Goal: Task Accomplishment & Management: Use online tool/utility

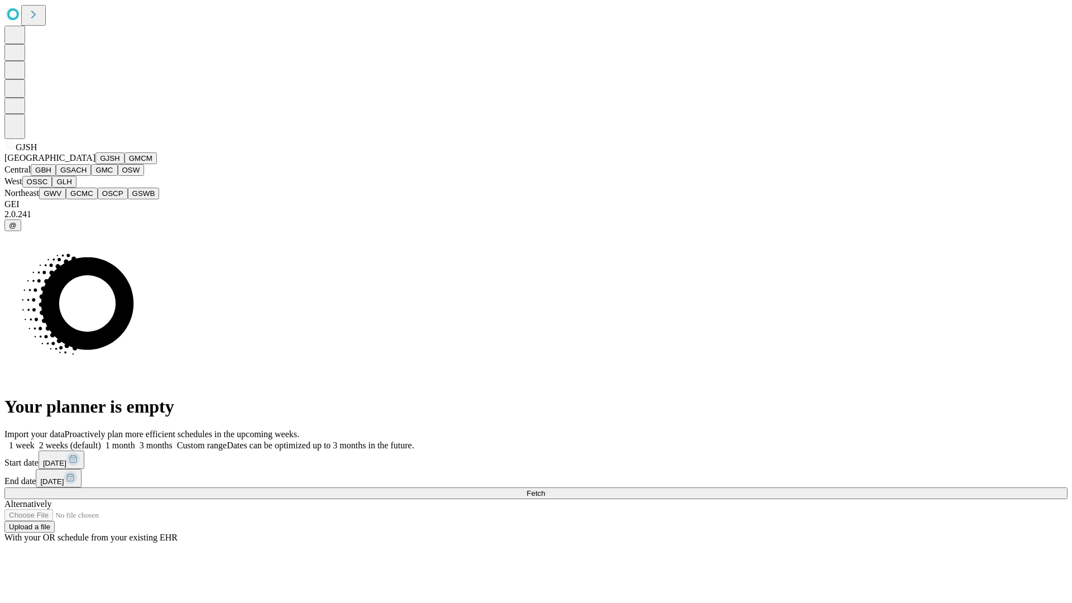
click at [95, 164] on button "GJSH" at bounding box center [109, 158] width 29 height 12
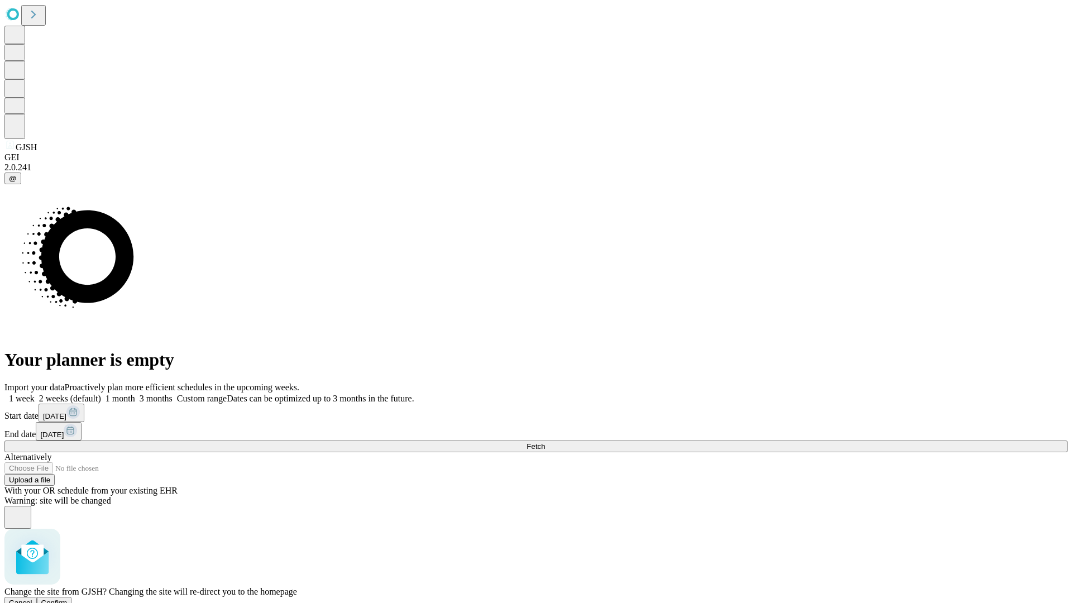
click at [68, 599] on span "Confirm" at bounding box center [54, 603] width 26 height 8
click at [135, 394] on label "1 month" at bounding box center [118, 398] width 34 height 9
click at [545, 442] on span "Fetch" at bounding box center [536, 446] width 18 height 8
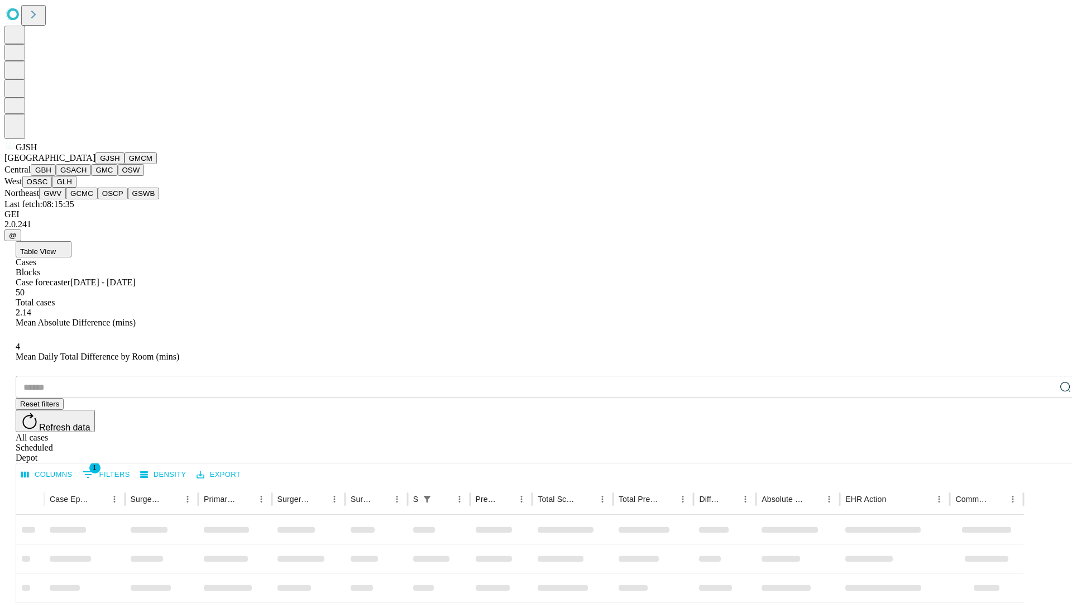
click at [125, 164] on button "GMCM" at bounding box center [141, 158] width 32 height 12
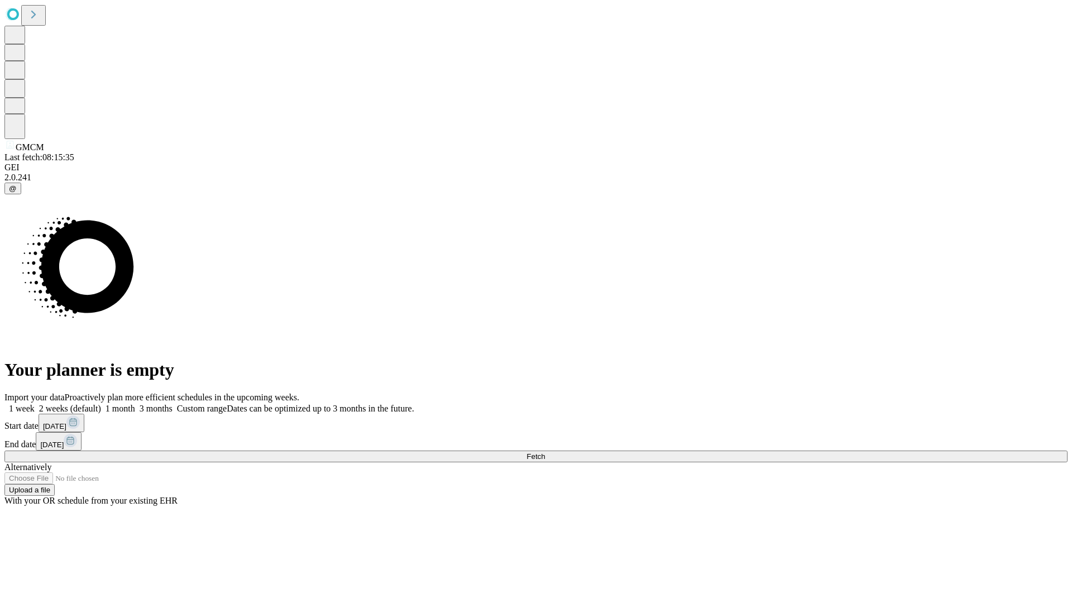
click at [545, 452] on span "Fetch" at bounding box center [536, 456] width 18 height 8
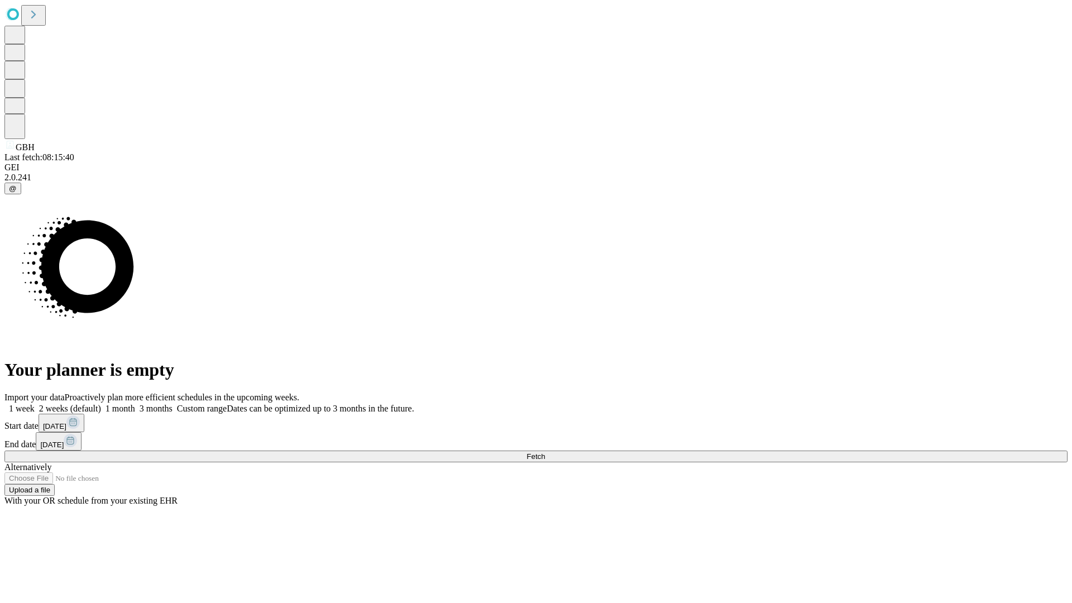
click at [135, 404] on label "1 month" at bounding box center [118, 408] width 34 height 9
click at [545, 452] on span "Fetch" at bounding box center [536, 456] width 18 height 8
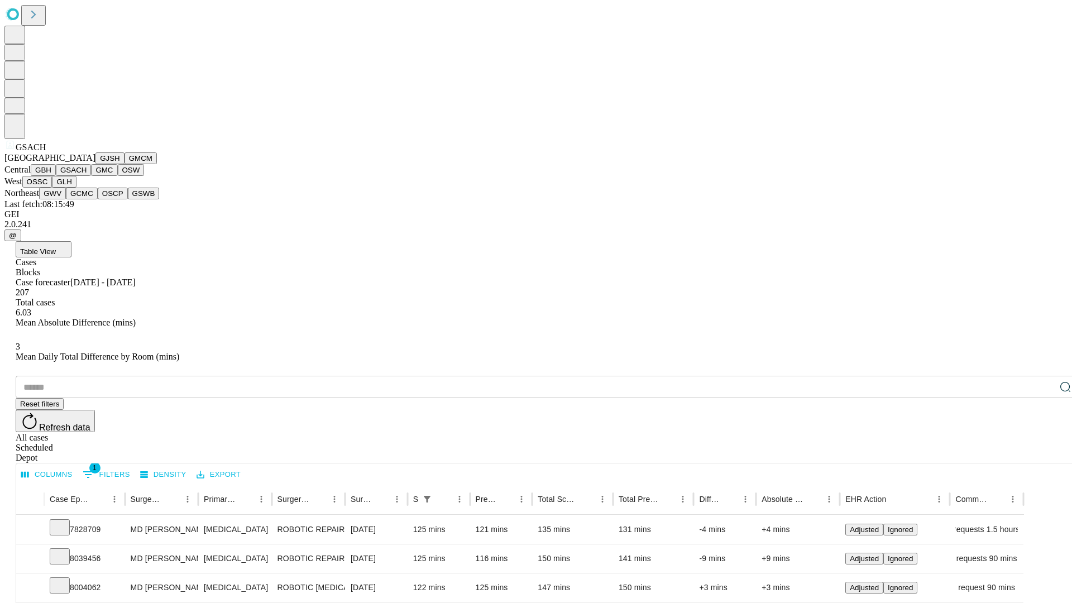
click at [91, 176] on button "GMC" at bounding box center [104, 170] width 26 height 12
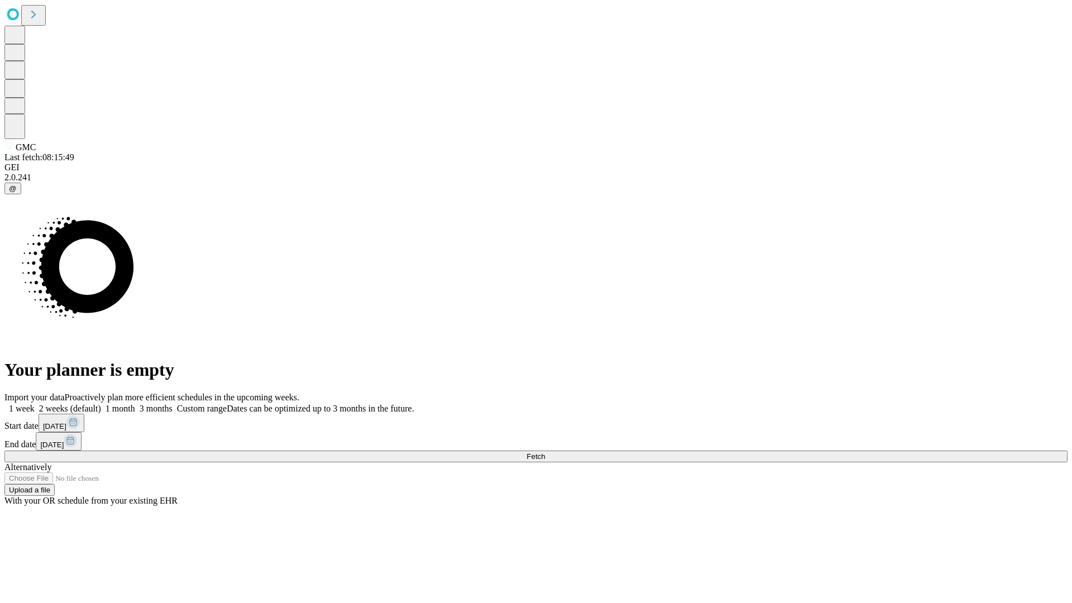
click at [135, 404] on label "1 month" at bounding box center [118, 408] width 34 height 9
click at [545, 452] on span "Fetch" at bounding box center [536, 456] width 18 height 8
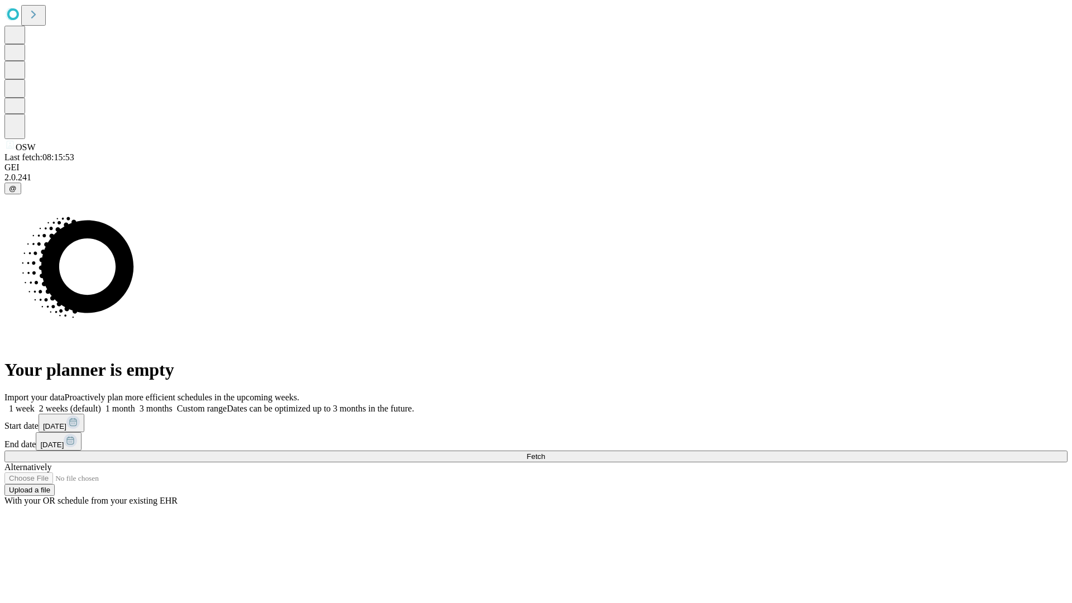
click at [135, 404] on label "1 month" at bounding box center [118, 408] width 34 height 9
click at [545, 452] on span "Fetch" at bounding box center [536, 456] width 18 height 8
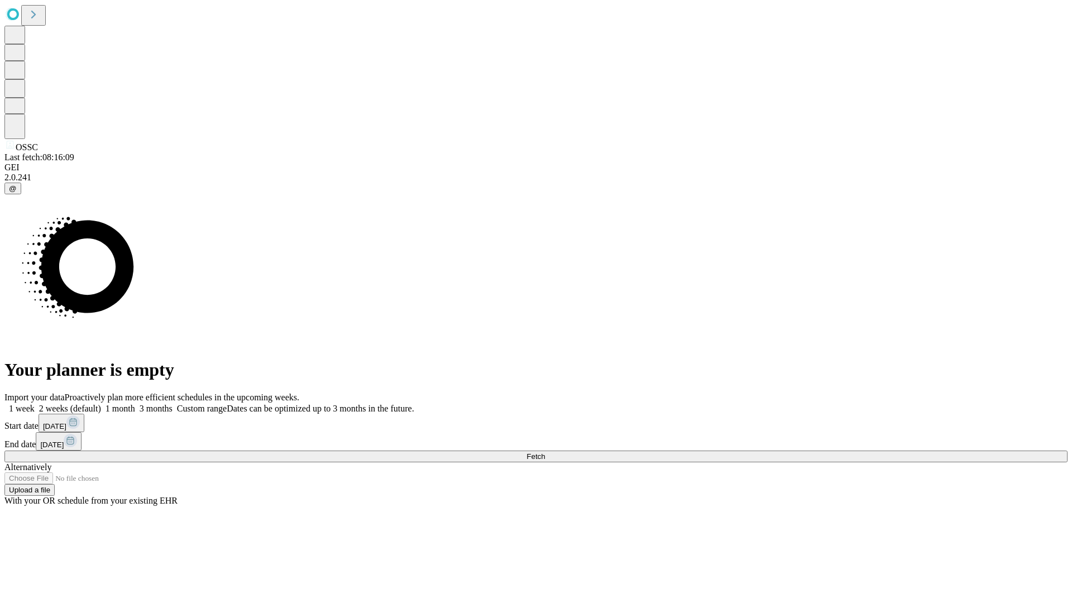
click at [135, 404] on label "1 month" at bounding box center [118, 408] width 34 height 9
click at [545, 452] on span "Fetch" at bounding box center [536, 456] width 18 height 8
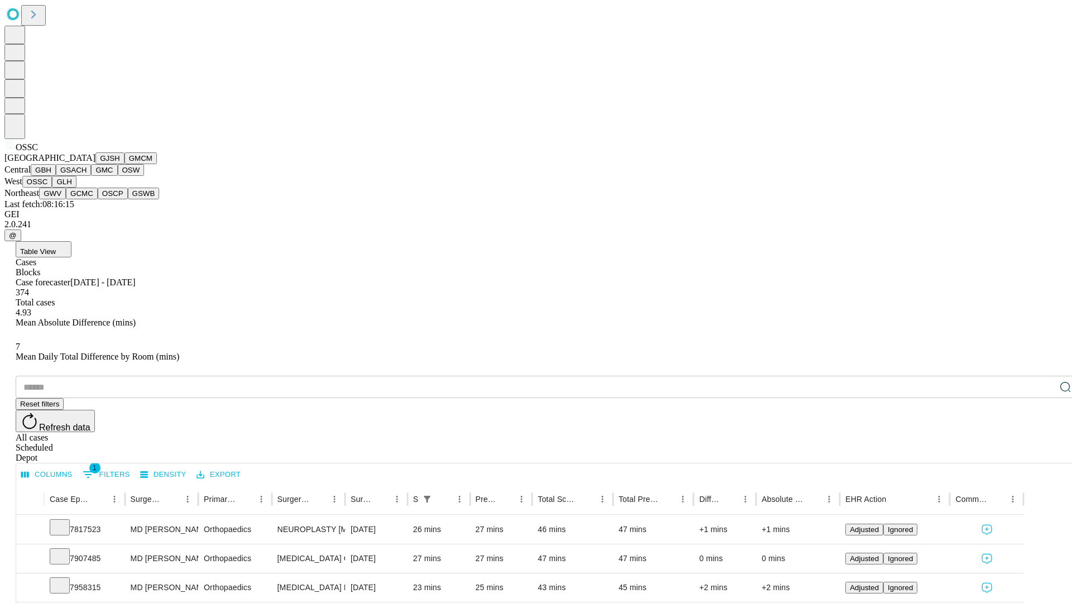
click at [76, 188] on button "GLH" at bounding box center [64, 182] width 24 height 12
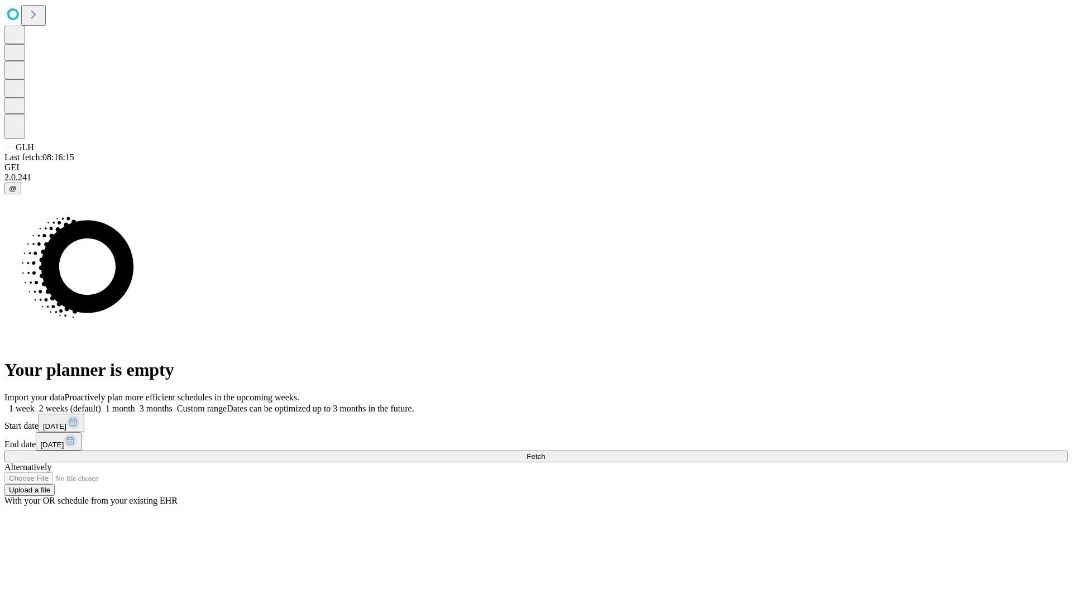
click at [135, 404] on label "1 month" at bounding box center [118, 408] width 34 height 9
click at [545, 452] on span "Fetch" at bounding box center [536, 456] width 18 height 8
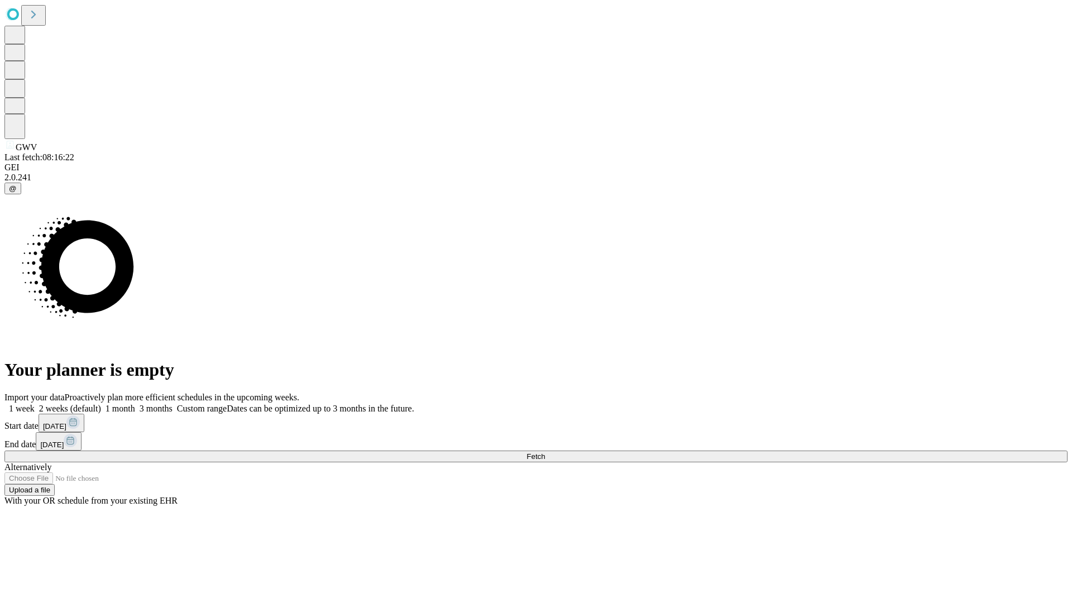
click at [135, 404] on label "1 month" at bounding box center [118, 408] width 34 height 9
click at [545, 452] on span "Fetch" at bounding box center [536, 456] width 18 height 8
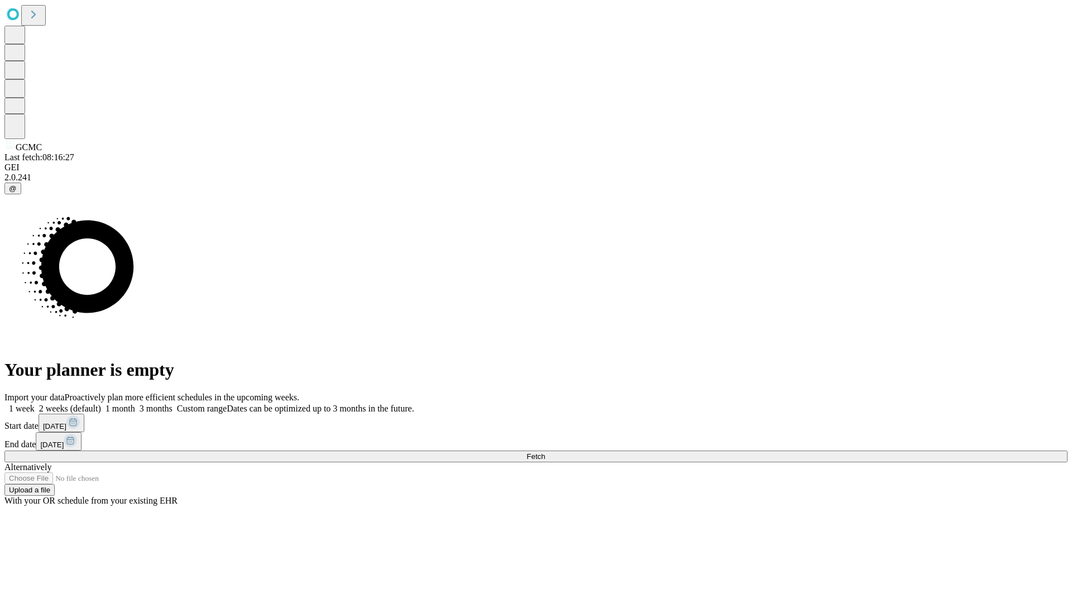
click at [135, 404] on label "1 month" at bounding box center [118, 408] width 34 height 9
click at [545, 452] on span "Fetch" at bounding box center [536, 456] width 18 height 8
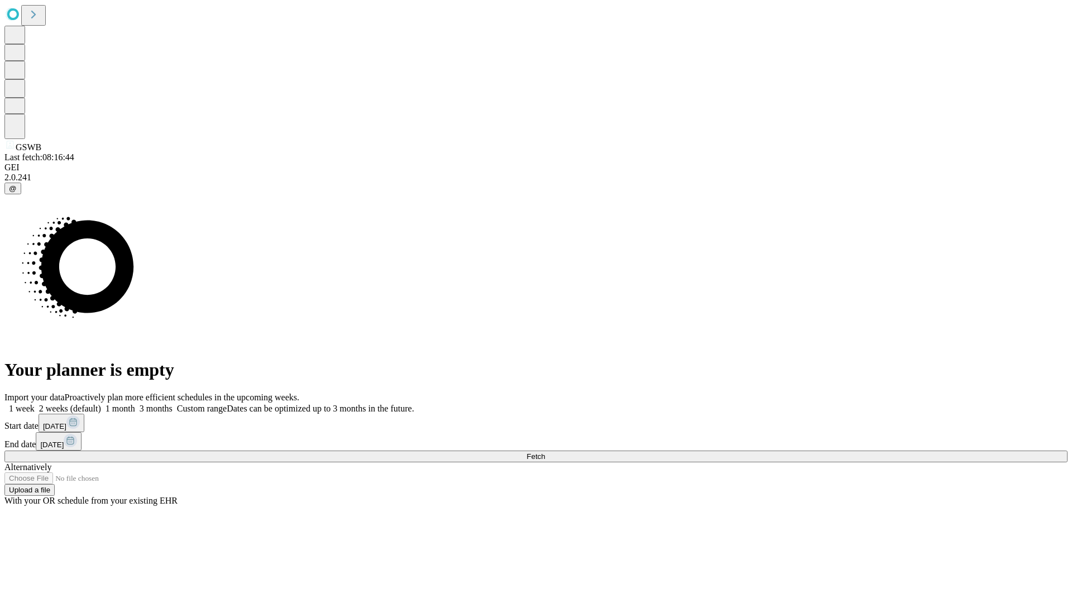
click at [545, 452] on span "Fetch" at bounding box center [536, 456] width 18 height 8
